Goal: Information Seeking & Learning: Learn about a topic

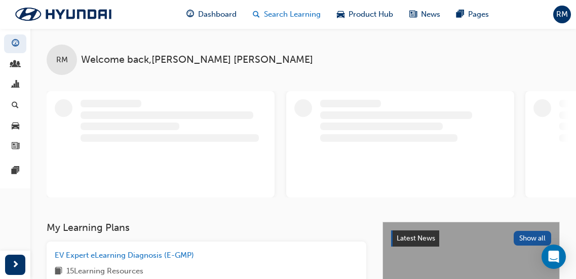
click at [301, 12] on span "Search Learning" at bounding box center [292, 15] width 57 height 12
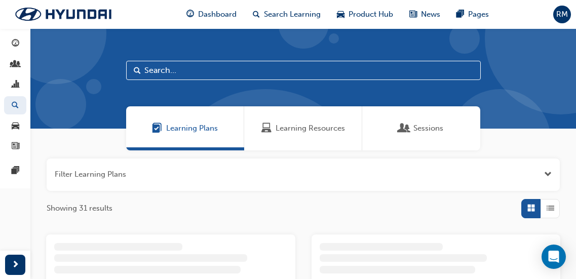
click at [307, 130] on span "Learning Resources" at bounding box center [309, 129] width 69 height 12
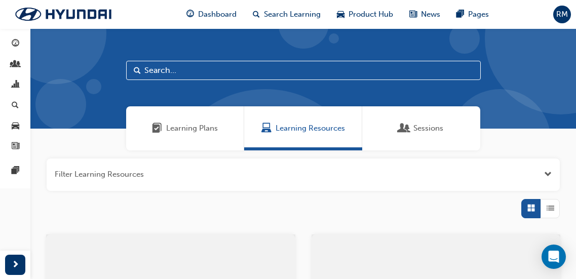
click at [177, 64] on input "text" at bounding box center [303, 70] width 354 height 19
type input "GET"
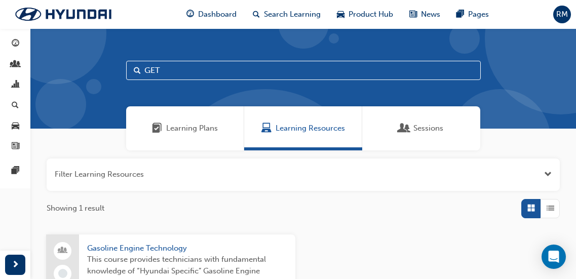
click at [192, 257] on span "This course provides technicians with fundamental knowledge of “Hyundai Specifi…" at bounding box center [187, 271] width 200 height 34
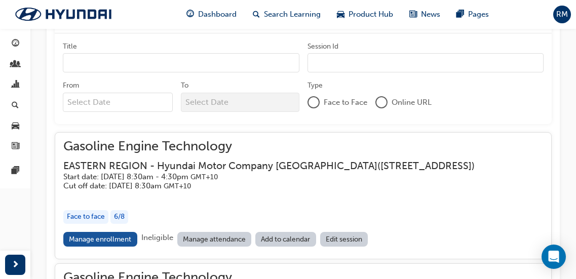
scroll to position [779, 0]
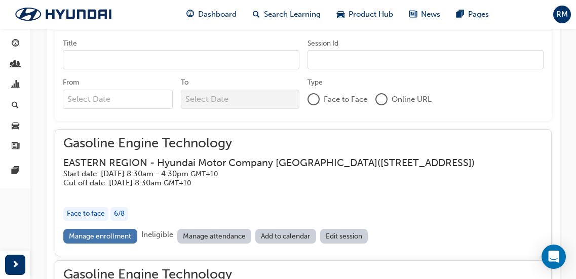
click at [115, 244] on link "Manage enrollment" at bounding box center [100, 236] width 74 height 15
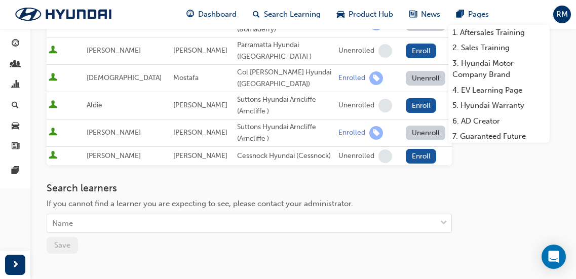
scroll to position [354, 0]
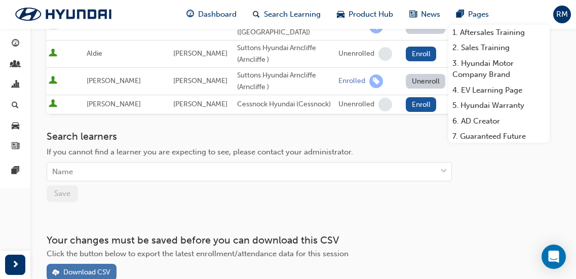
click at [97, 267] on div "Download CSV" at bounding box center [81, 272] width 58 height 11
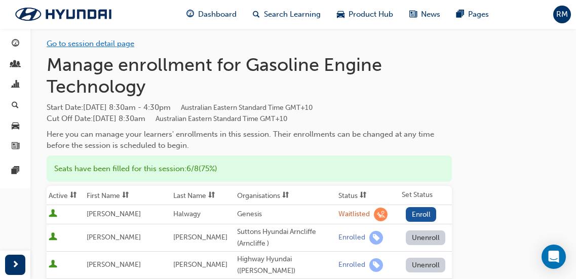
scroll to position [0, 0]
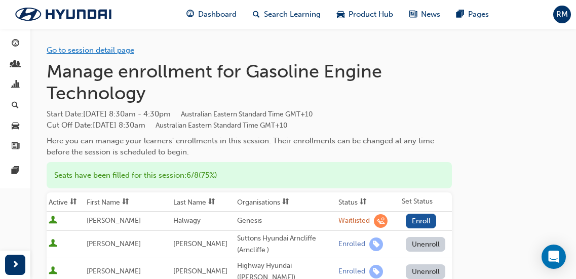
click at [97, 49] on link "Go to session detail page" at bounding box center [91, 50] width 88 height 9
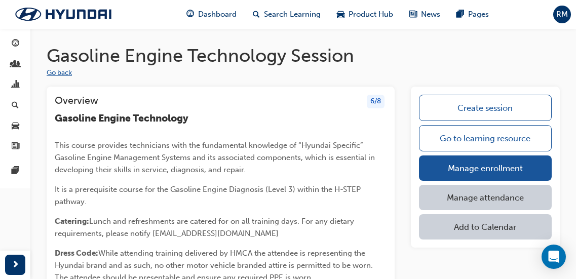
click at [69, 71] on button "Go back" at bounding box center [59, 73] width 25 height 12
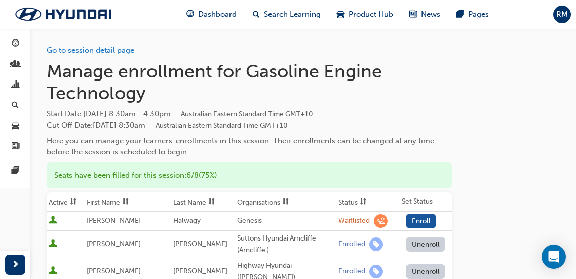
click at [69, 71] on h1 "Manage enrollment for Gasoline Engine Technology" at bounding box center [249, 82] width 405 height 44
click at [105, 48] on link "Go to session detail page" at bounding box center [91, 50] width 88 height 9
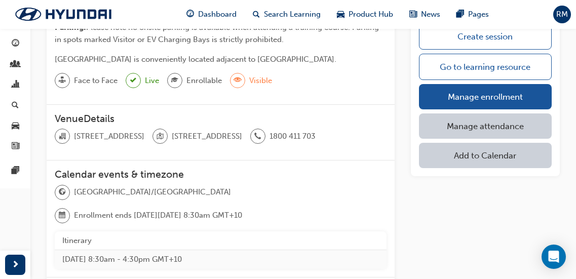
scroll to position [237, 0]
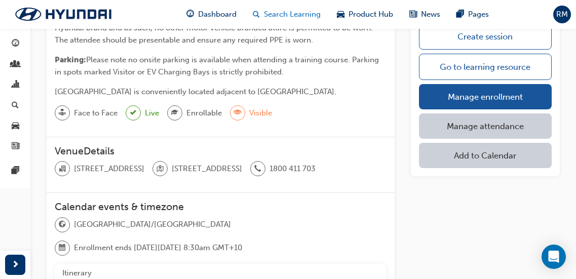
click at [281, 11] on span "Search Learning" at bounding box center [292, 15] width 57 height 12
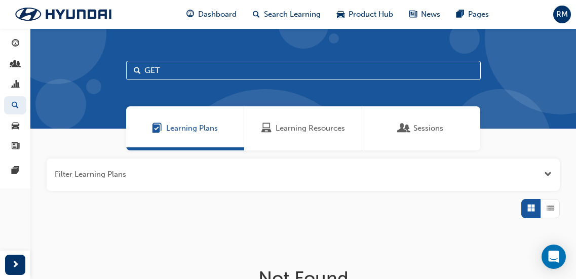
click at [288, 125] on span "Learning Resources" at bounding box center [309, 129] width 69 height 12
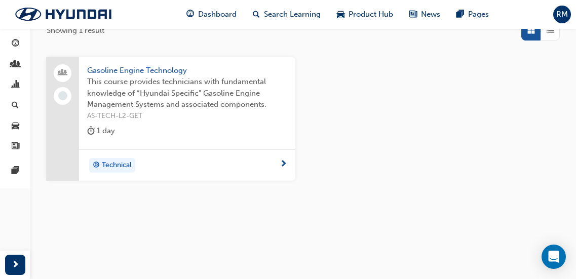
click at [143, 126] on div "1 day" at bounding box center [187, 133] width 200 height 17
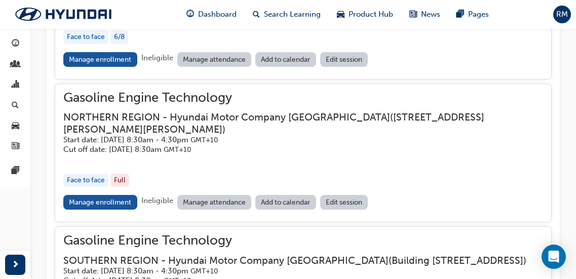
scroll to position [959, 0]
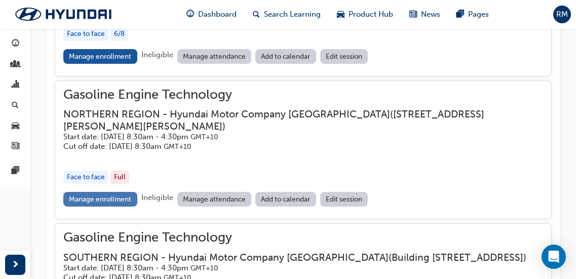
click at [122, 207] on link "Manage enrollment" at bounding box center [100, 199] width 74 height 15
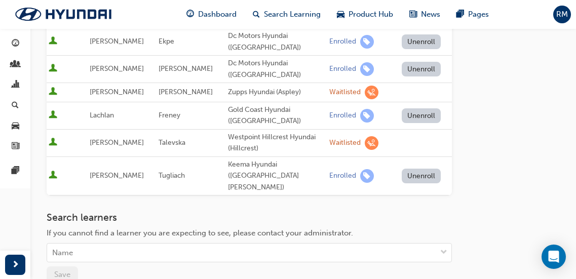
scroll to position [499, 0]
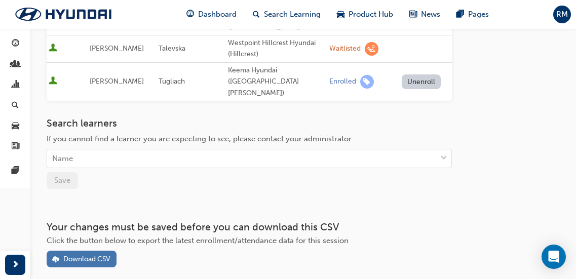
click at [93, 254] on div "Download CSV" at bounding box center [81, 259] width 58 height 11
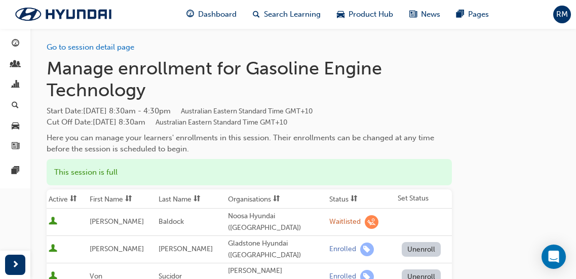
scroll to position [0, 0]
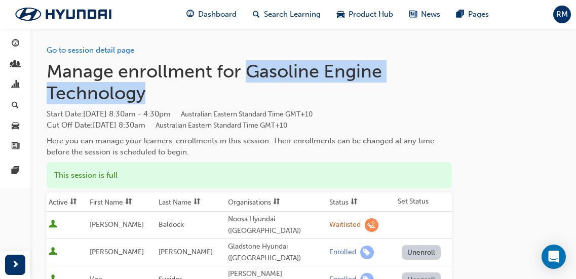
drag, startPoint x: 247, startPoint y: 69, endPoint x: 402, endPoint y: 90, distance: 156.3
click at [402, 90] on h1 "Manage enrollment for Gasoline Engine Technology" at bounding box center [249, 82] width 405 height 44
copy h1 "Gasoline Engine Technology"
click at [94, 46] on link "Go to session detail page" at bounding box center [91, 50] width 88 height 9
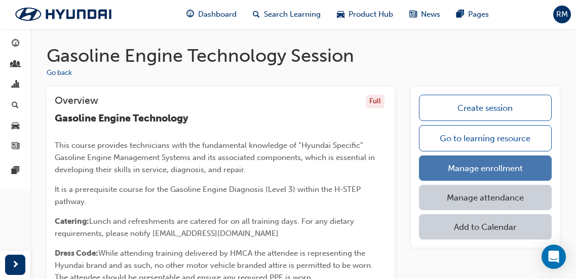
click at [457, 173] on link "Manage enrollment" at bounding box center [485, 167] width 133 height 25
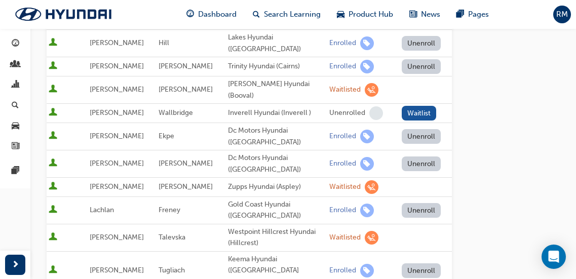
scroll to position [499, 0]
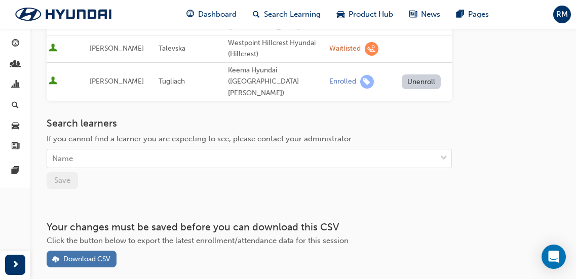
click at [89, 255] on div "Download CSV" at bounding box center [86, 259] width 47 height 9
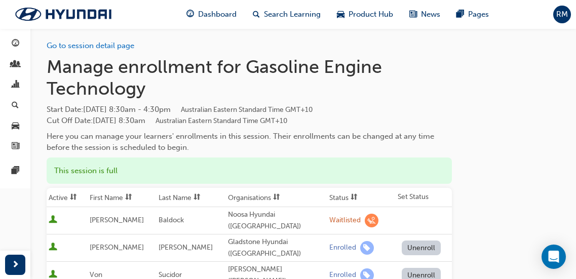
scroll to position [0, 0]
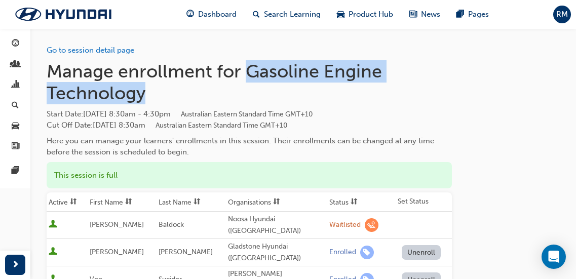
drag, startPoint x: 247, startPoint y: 69, endPoint x: 250, endPoint y: 88, distance: 19.0
click at [250, 88] on h1 "Manage enrollment for Gasoline Engine Technology" at bounding box center [249, 82] width 405 height 44
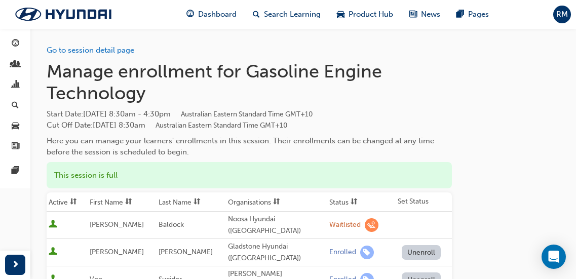
click at [121, 41] on div "Go to session detail page" at bounding box center [249, 42] width 405 height 28
click at [126, 50] on link "Go to session detail page" at bounding box center [91, 50] width 88 height 9
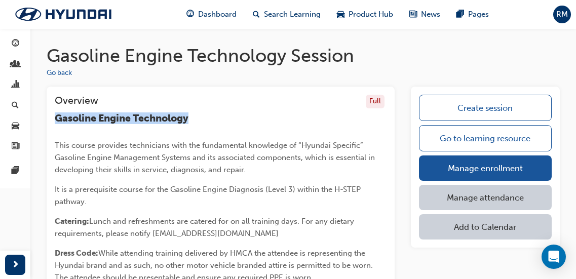
drag, startPoint x: 54, startPoint y: 118, endPoint x: 199, endPoint y: 123, distance: 145.4
click at [199, 123] on div "Overview Full Gasoline Engine Technology This course provides technicians with …" at bounding box center [221, 215] width 348 height 256
copy span "Gasoline Engine Technology"
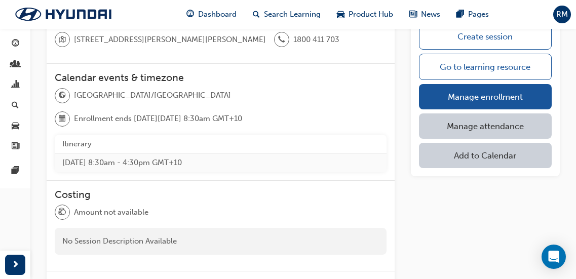
scroll to position [253, 0]
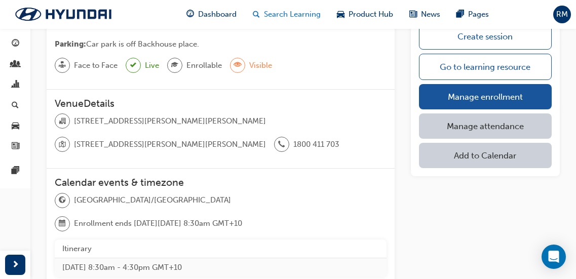
click at [293, 16] on span "Search Learning" at bounding box center [292, 15] width 57 height 12
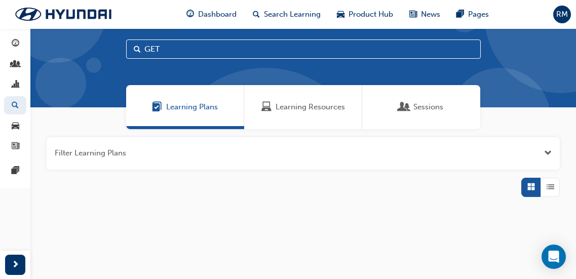
scroll to position [135, 0]
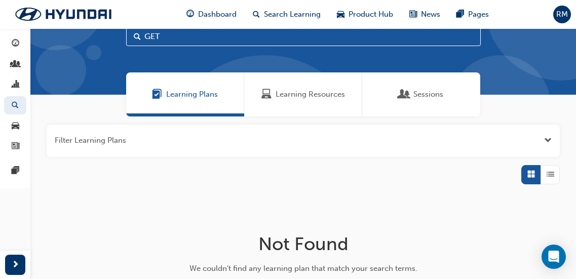
click at [293, 90] on span "Learning Resources" at bounding box center [309, 95] width 69 height 12
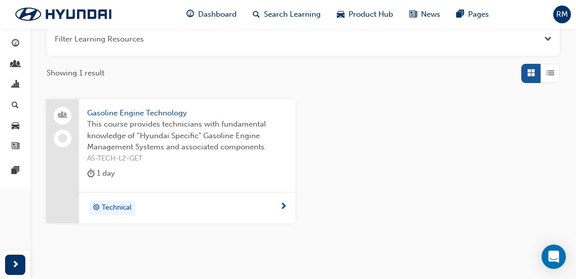
click at [200, 145] on span "This course provides technicians with fundamental knowledge of “Hyundai Specifi…" at bounding box center [187, 135] width 200 height 34
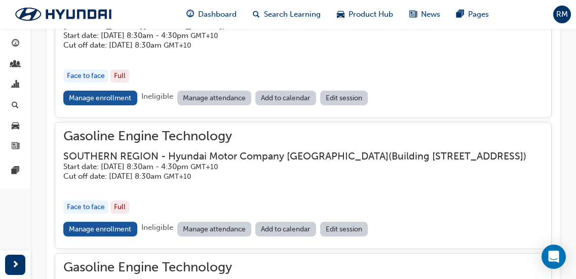
scroll to position [1111, 0]
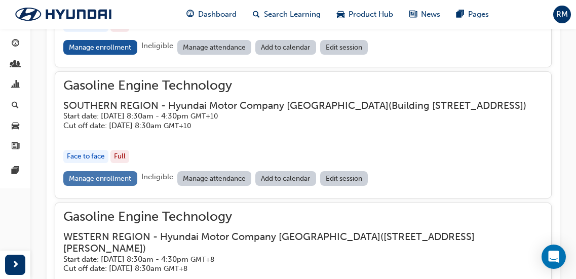
click at [117, 186] on link "Manage enrollment" at bounding box center [100, 178] width 74 height 15
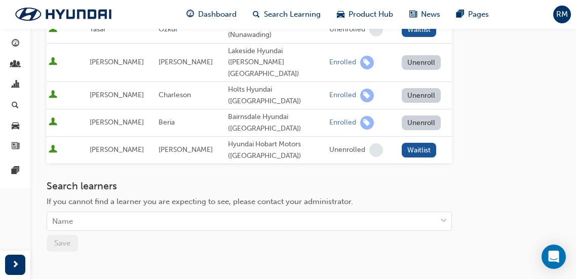
scroll to position [541, 0]
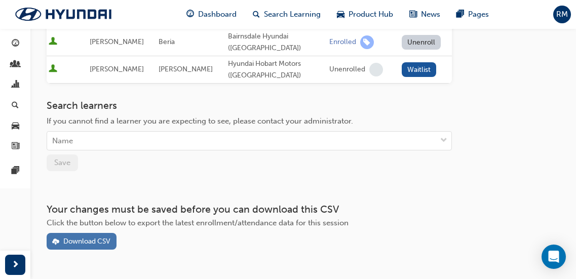
click at [87, 237] on div "Download CSV" at bounding box center [86, 241] width 47 height 9
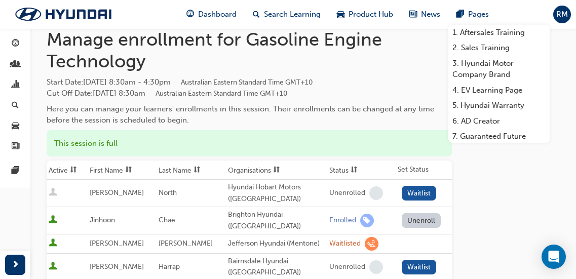
scroll to position [0, 0]
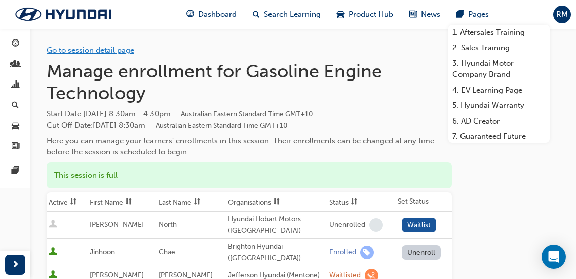
click at [105, 52] on link "Go to session detail page" at bounding box center [91, 50] width 88 height 9
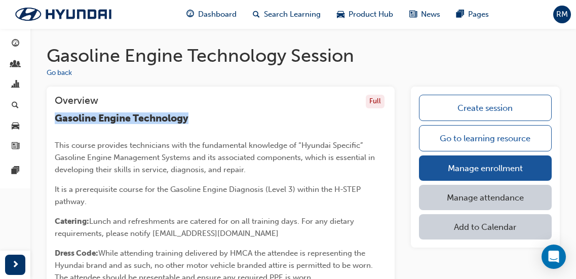
drag, startPoint x: 198, startPoint y: 122, endPoint x: 36, endPoint y: 115, distance: 162.2
copy span "Gasoline Engine Technology"
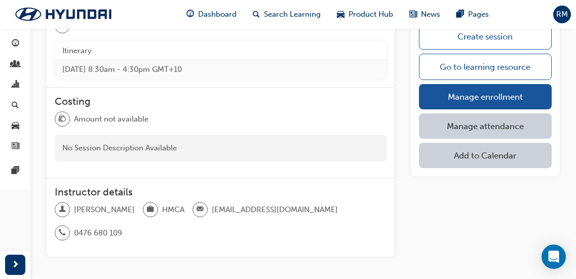
scroll to position [456, 0]
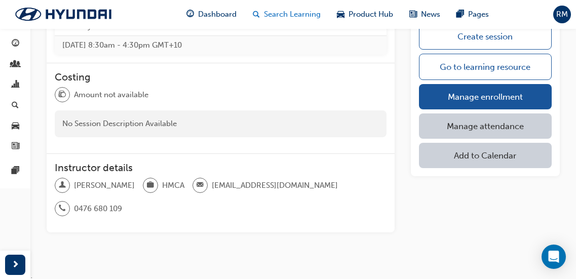
click at [277, 6] on div "Search Learning" at bounding box center [287, 14] width 84 height 21
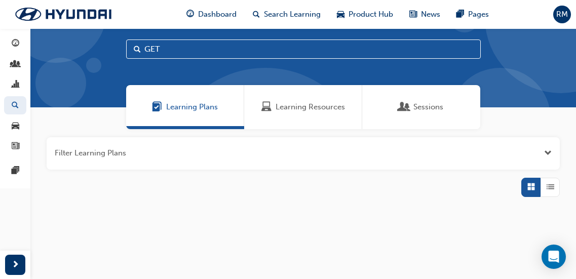
scroll to position [135, 0]
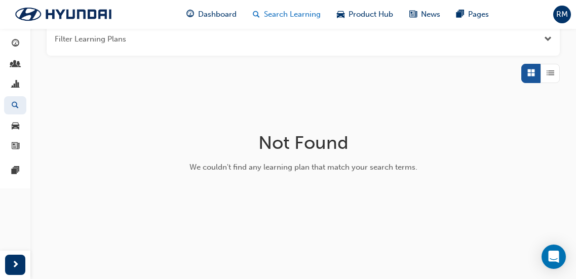
click at [295, 11] on span "Search Learning" at bounding box center [292, 15] width 57 height 12
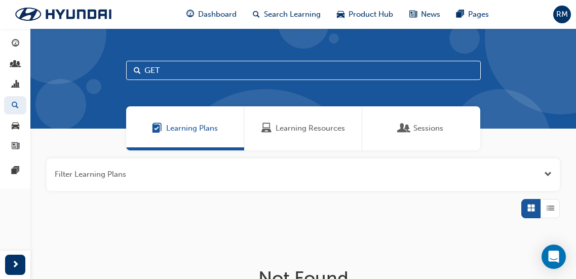
click at [301, 148] on div "Learning Resources" at bounding box center [303, 128] width 118 height 44
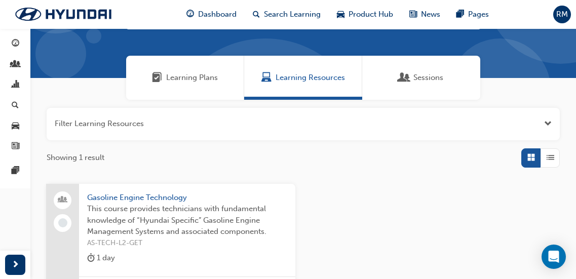
click at [188, 217] on span "This course provides technicians with fundamental knowledge of “Hyundai Specifi…" at bounding box center [187, 220] width 200 height 34
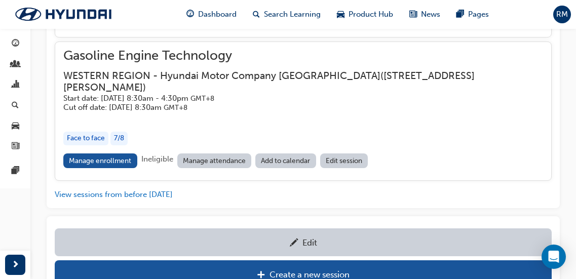
scroll to position [1314, 0]
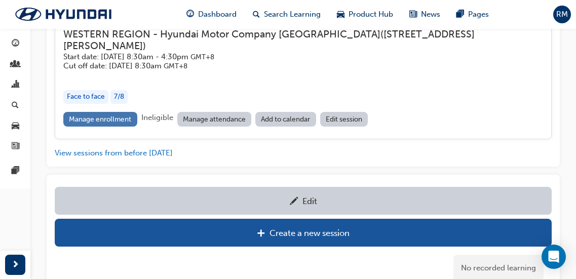
click at [132, 127] on link "Manage enrollment" at bounding box center [100, 119] width 74 height 15
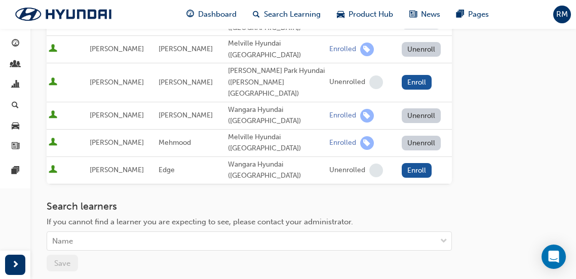
scroll to position [354, 0]
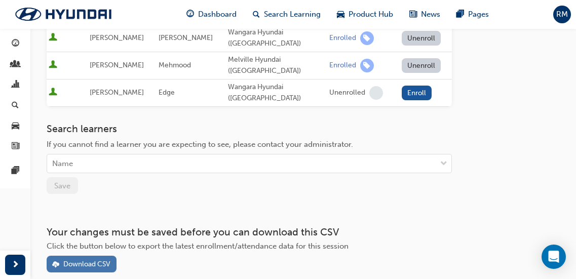
click at [114, 256] on button "Download CSV" at bounding box center [82, 264] width 70 height 17
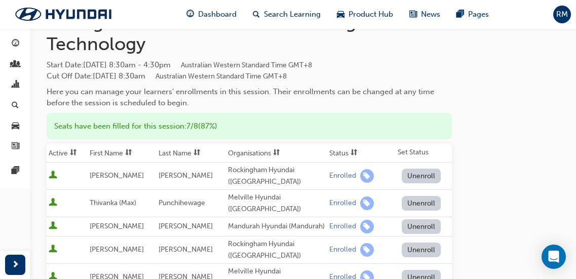
scroll to position [0, 0]
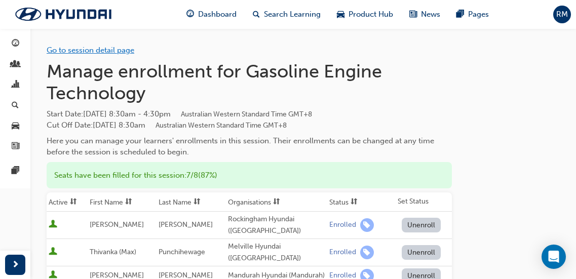
click at [129, 46] on link "Go to session detail page" at bounding box center [91, 50] width 88 height 9
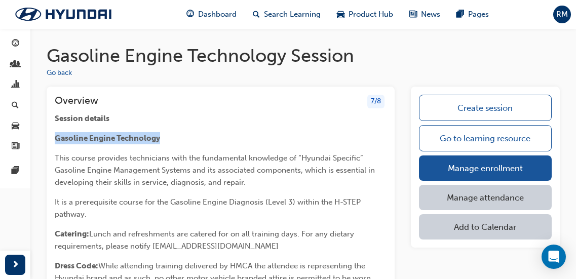
drag, startPoint x: 55, startPoint y: 139, endPoint x: 162, endPoint y: 135, distance: 106.9
click at [162, 135] on p "Gasoline Engine Technology" at bounding box center [221, 138] width 332 height 12
copy span "Gasoline Engine Technology"
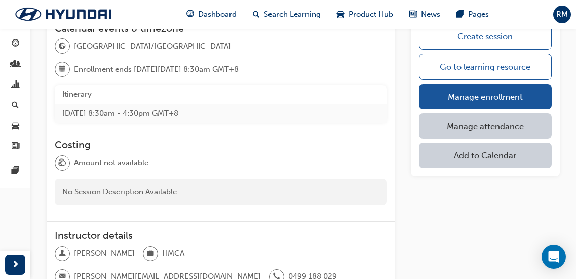
scroll to position [405, 0]
